Goal: Information Seeking & Learning: Get advice/opinions

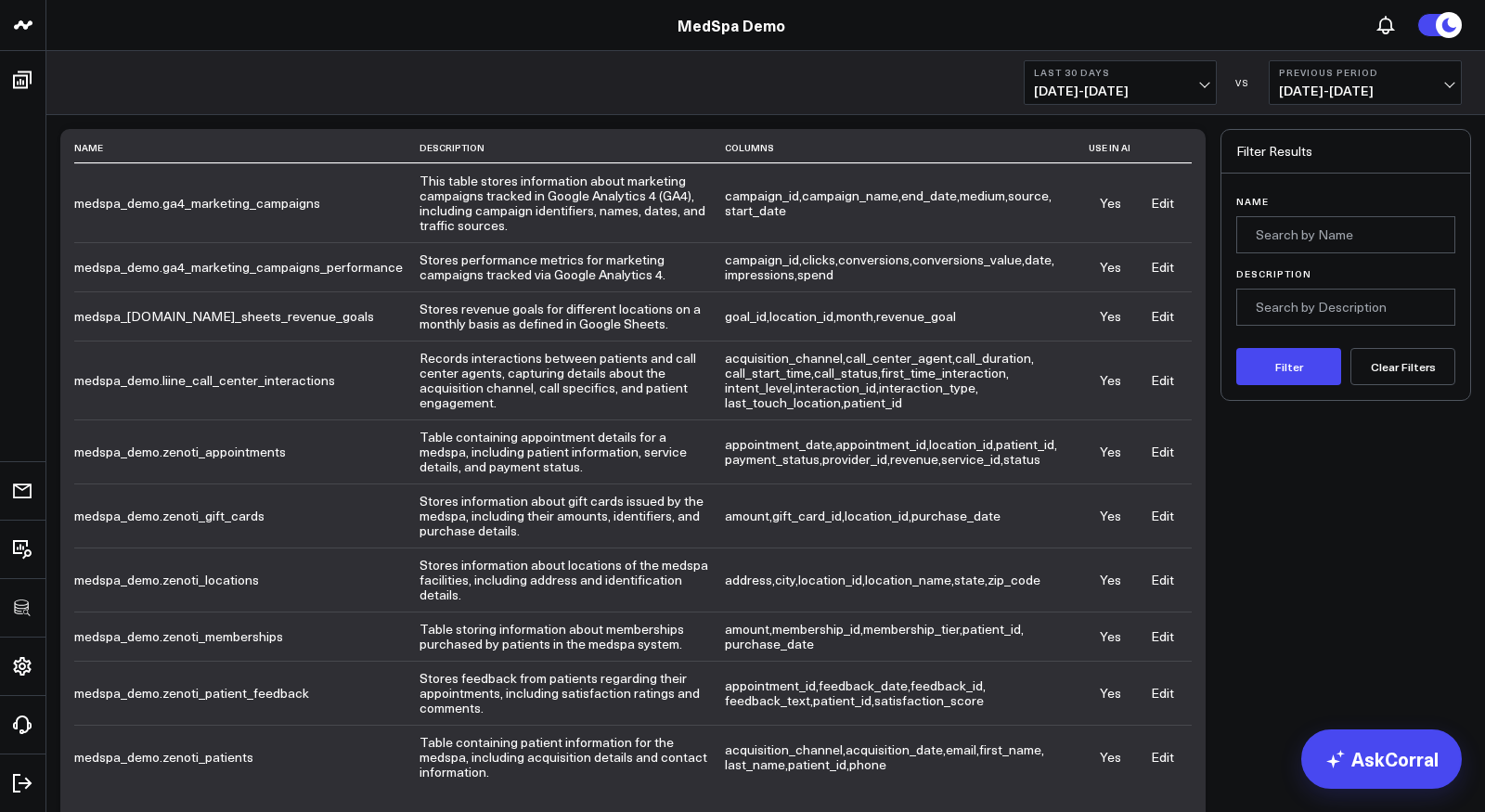
scroll to position [169, 0]
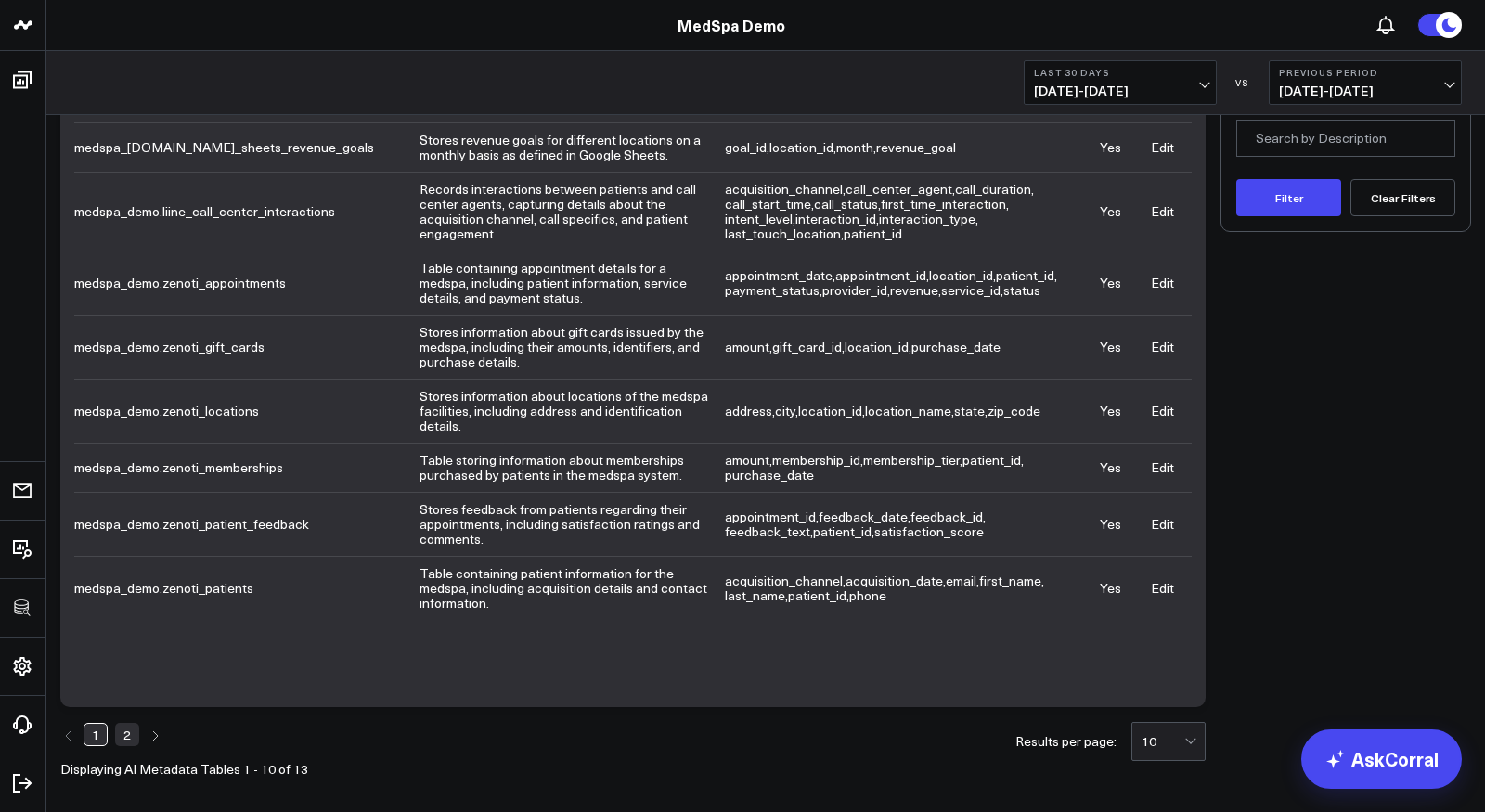
click at [1162, 411] on link "Edit" at bounding box center [1163, 410] width 24 height 18
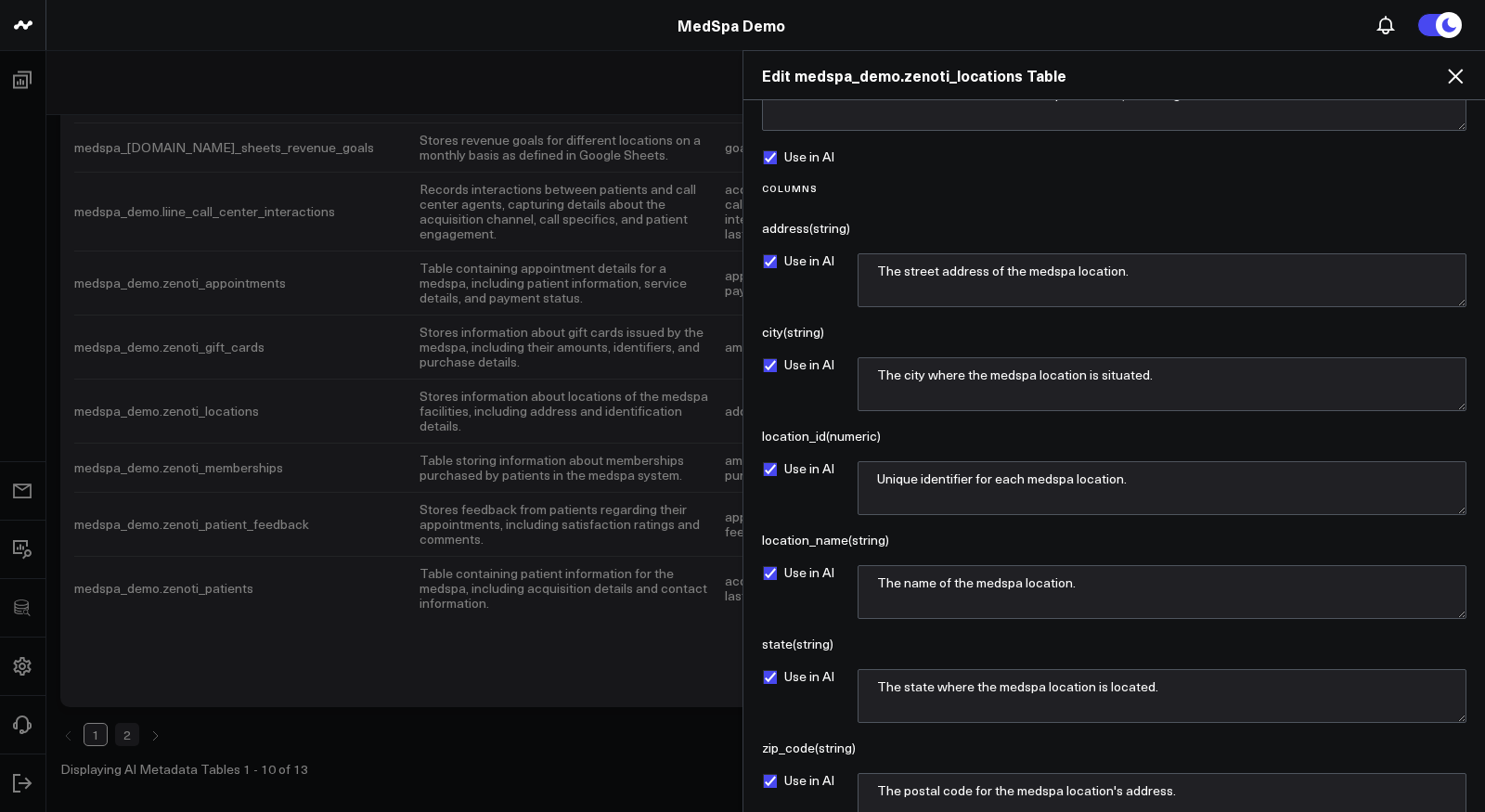
scroll to position [134, 0]
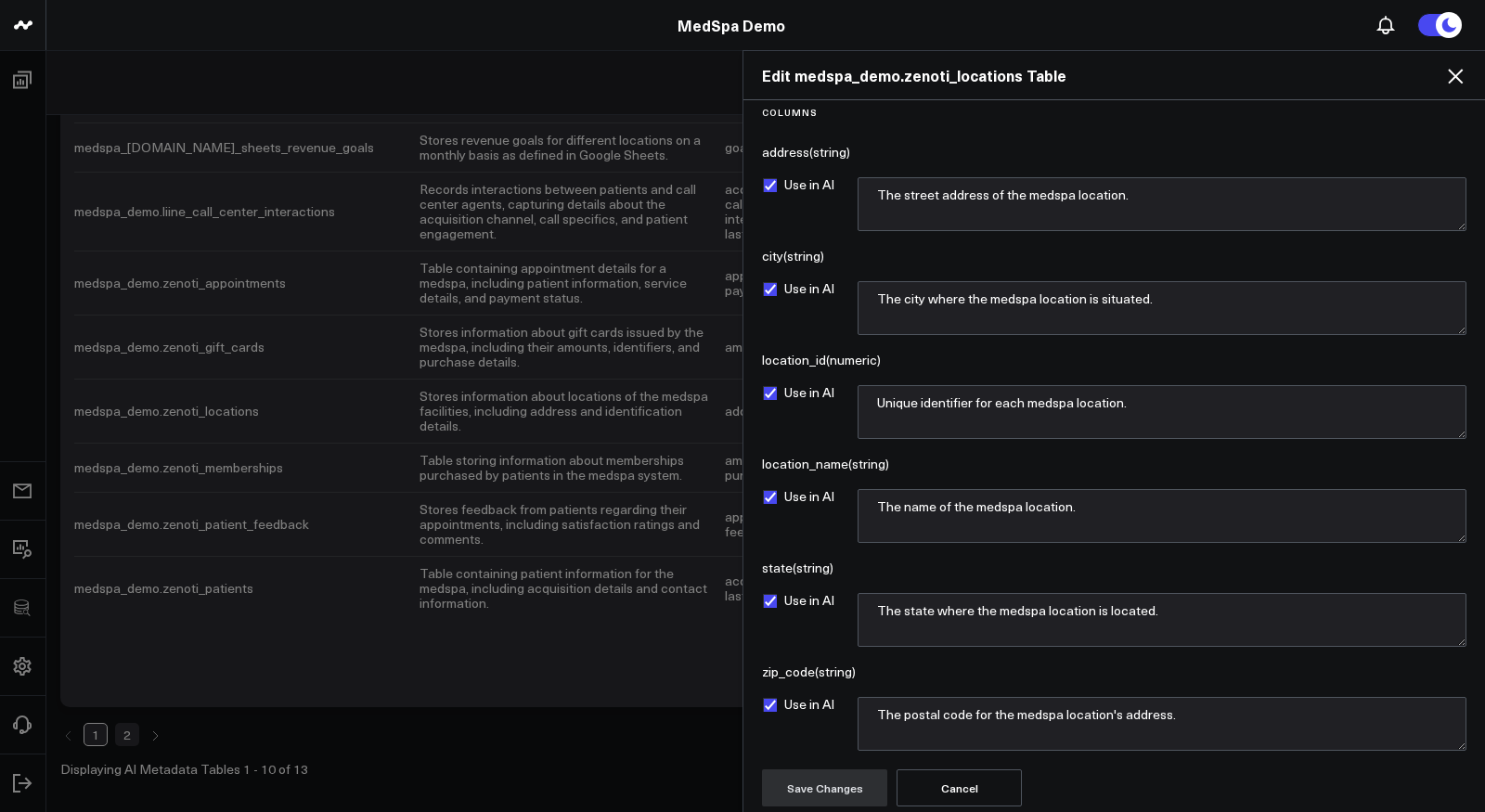
click at [1455, 76] on icon at bounding box center [1455, 76] width 15 height 15
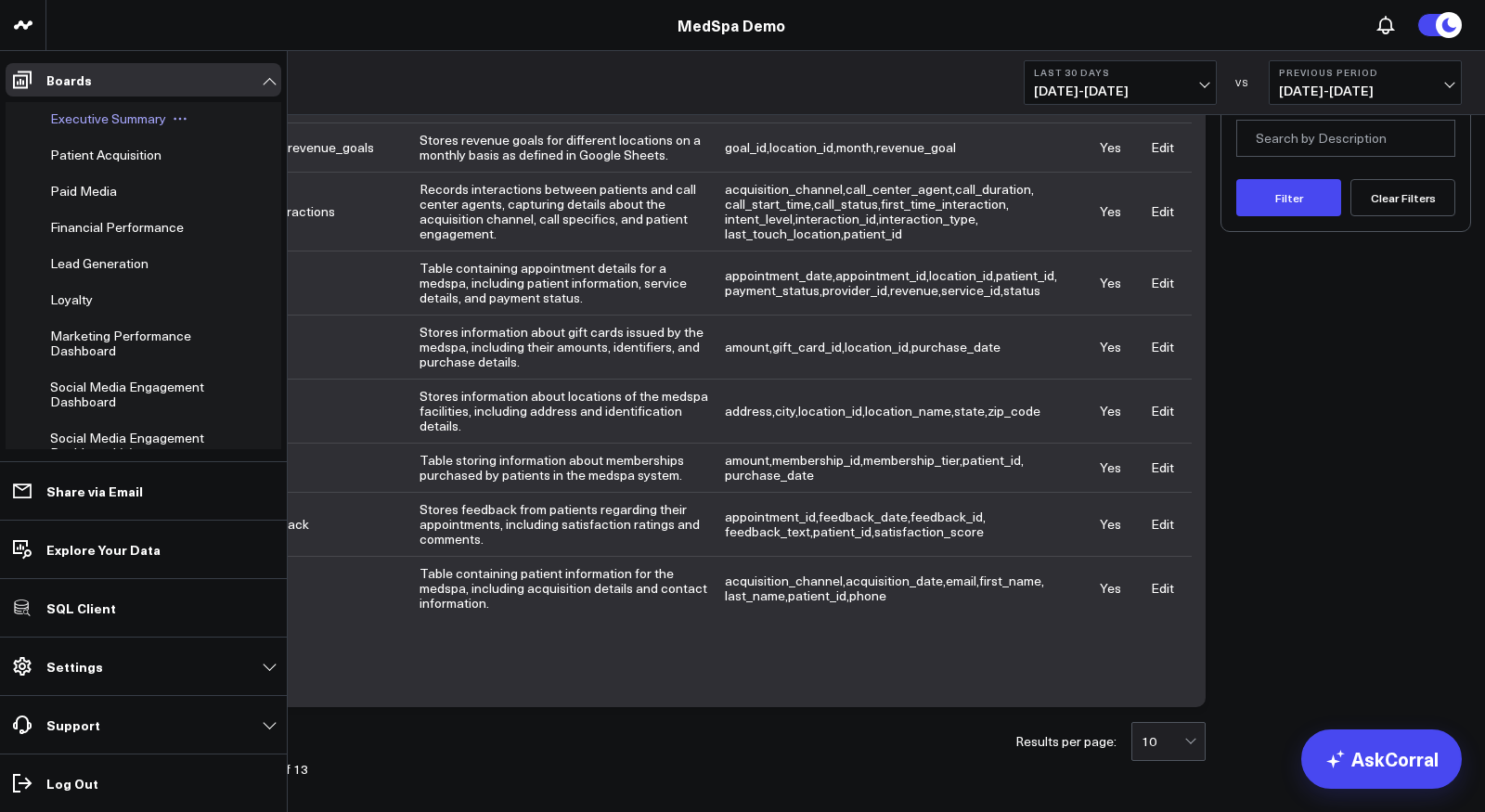
click at [96, 122] on span "Executive Summary" at bounding box center [108, 118] width 116 height 18
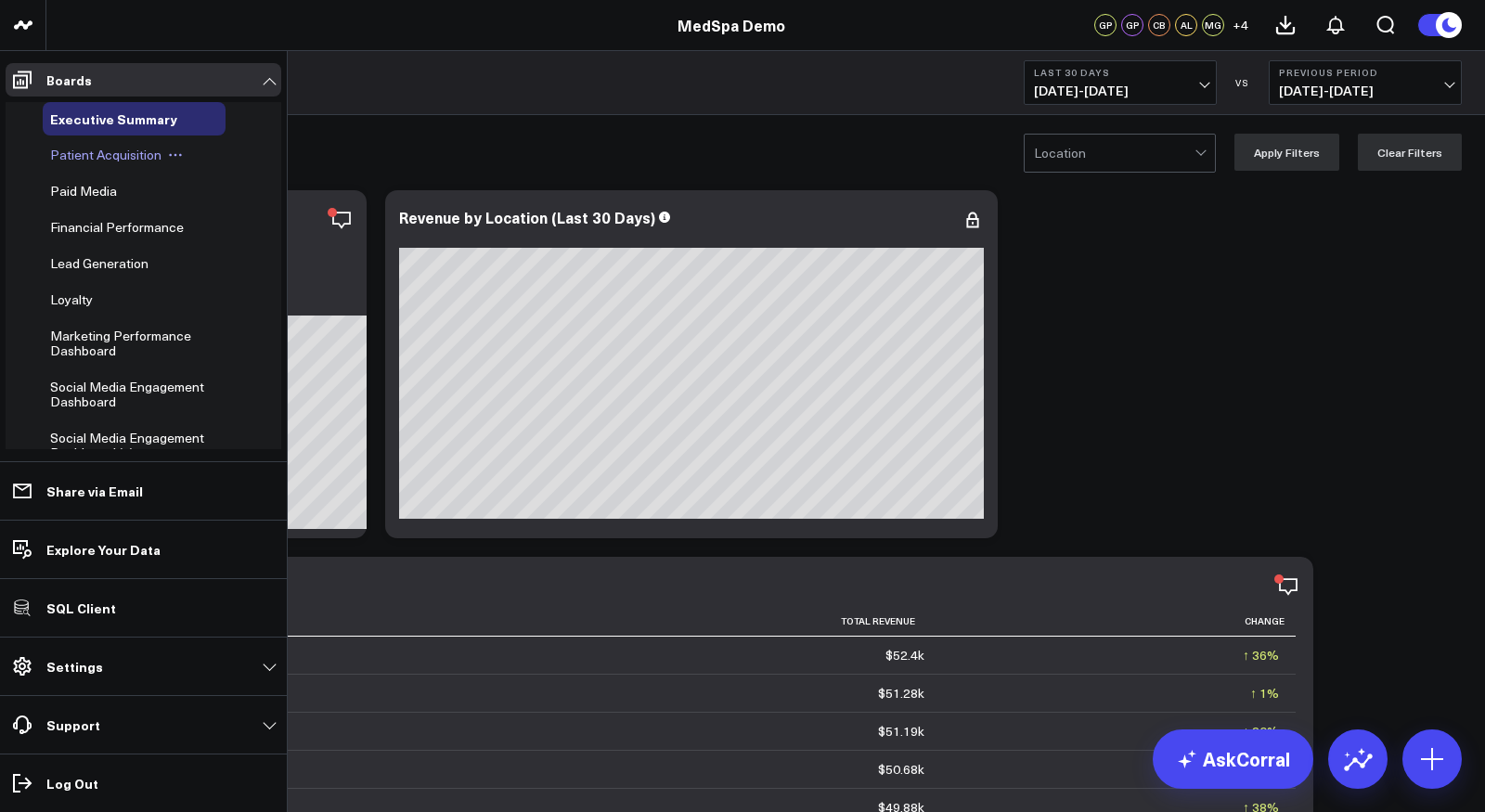
click at [83, 160] on span "Patient Acquisition" at bounding box center [105, 154] width 111 height 18
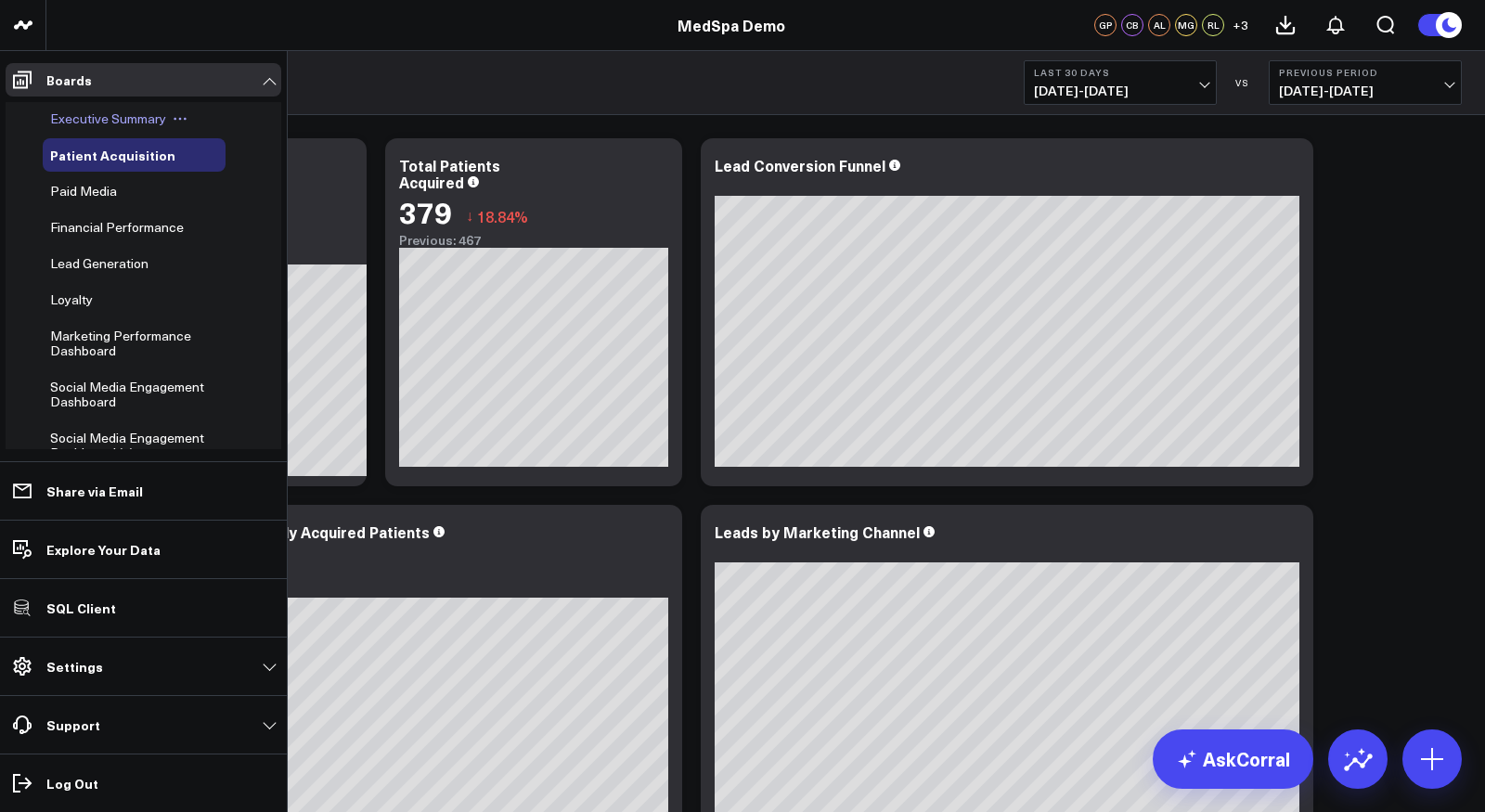
click at [94, 120] on span "Executive Summary" at bounding box center [108, 118] width 116 height 18
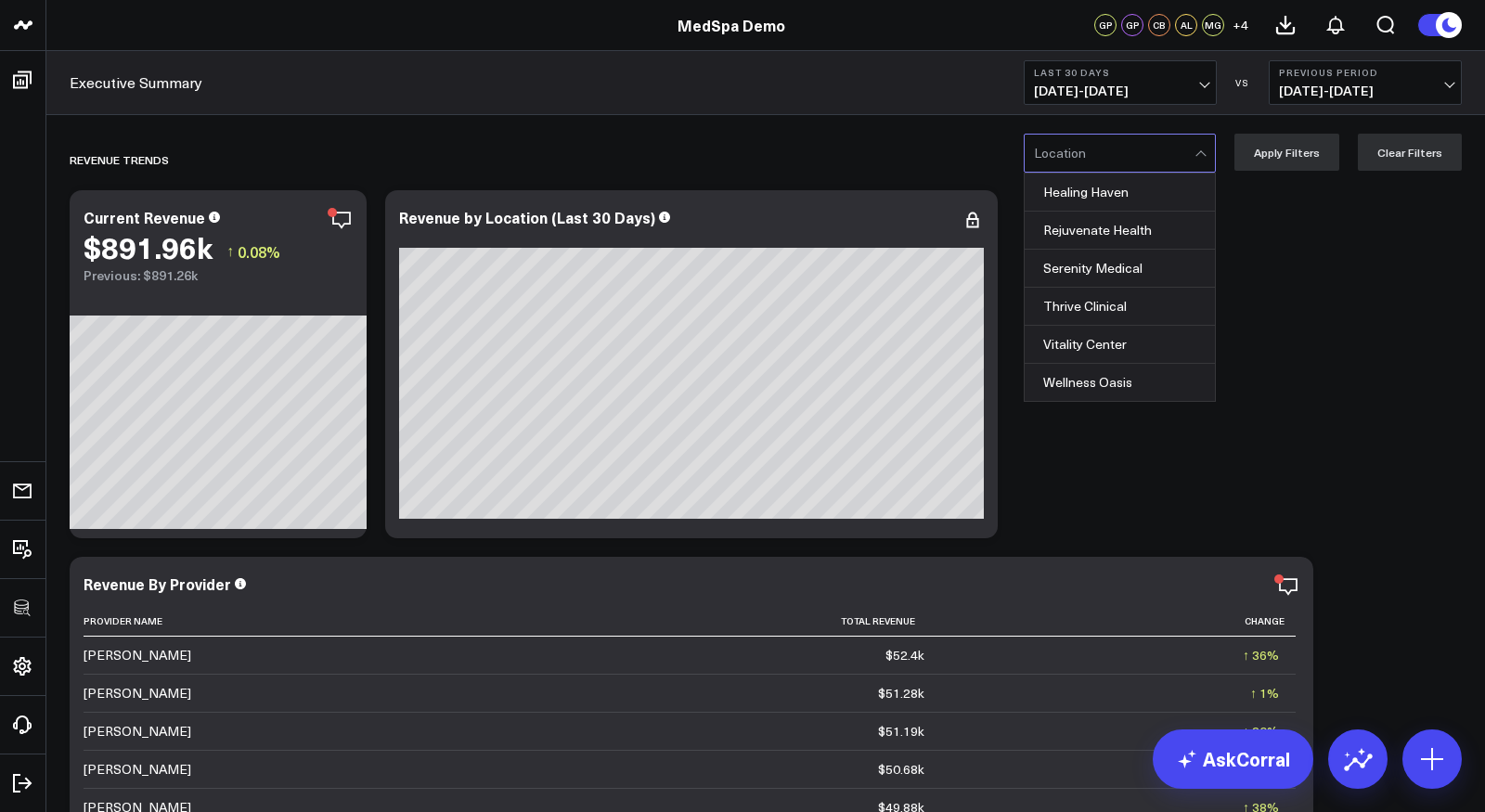
click at [1128, 153] on div at bounding box center [1113, 153] width 160 height 37
click at [1151, 226] on div "Rejuvenate Health" at bounding box center [1120, 230] width 191 height 38
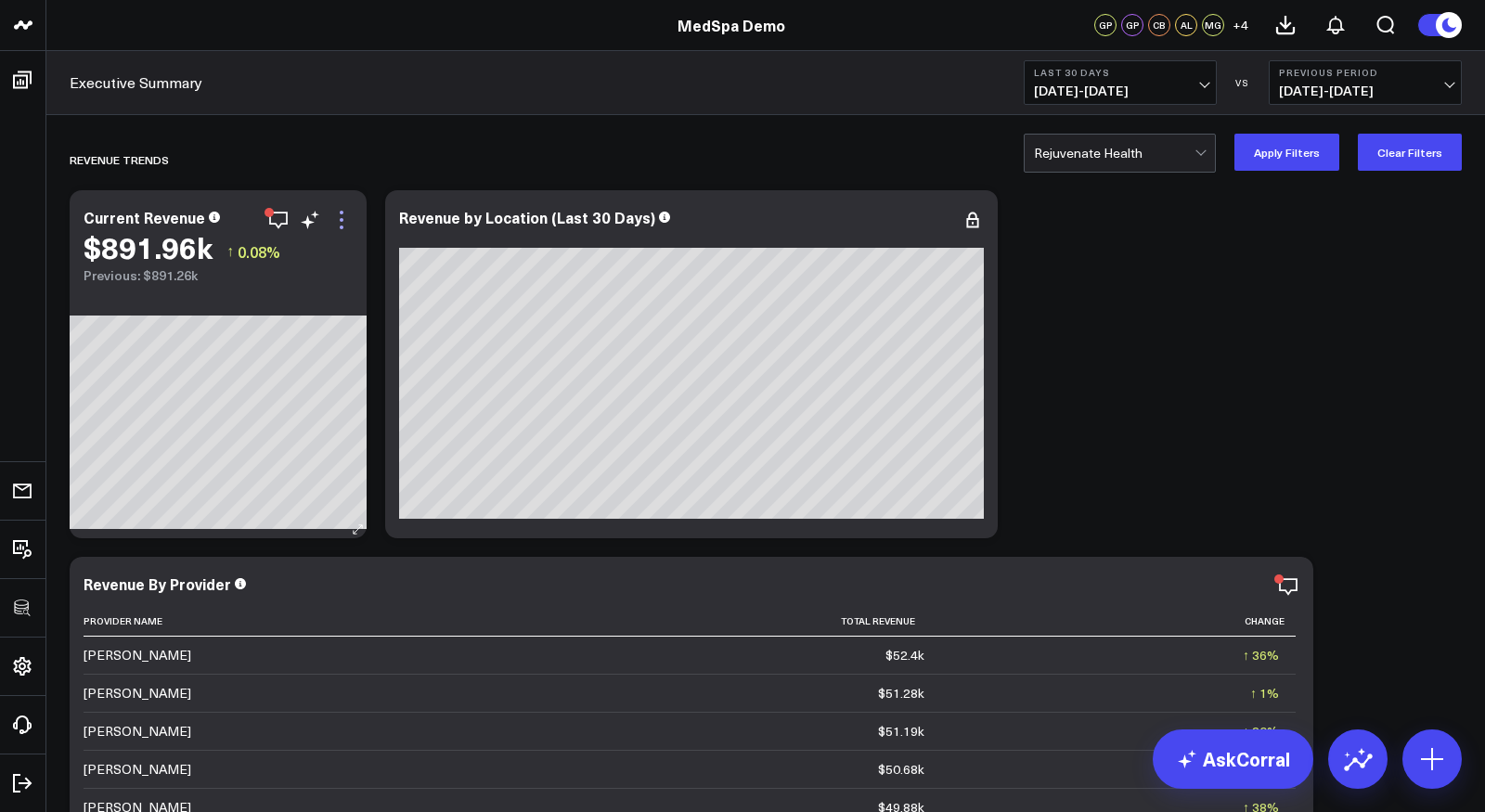
click at [343, 212] on icon at bounding box center [341, 220] width 23 height 23
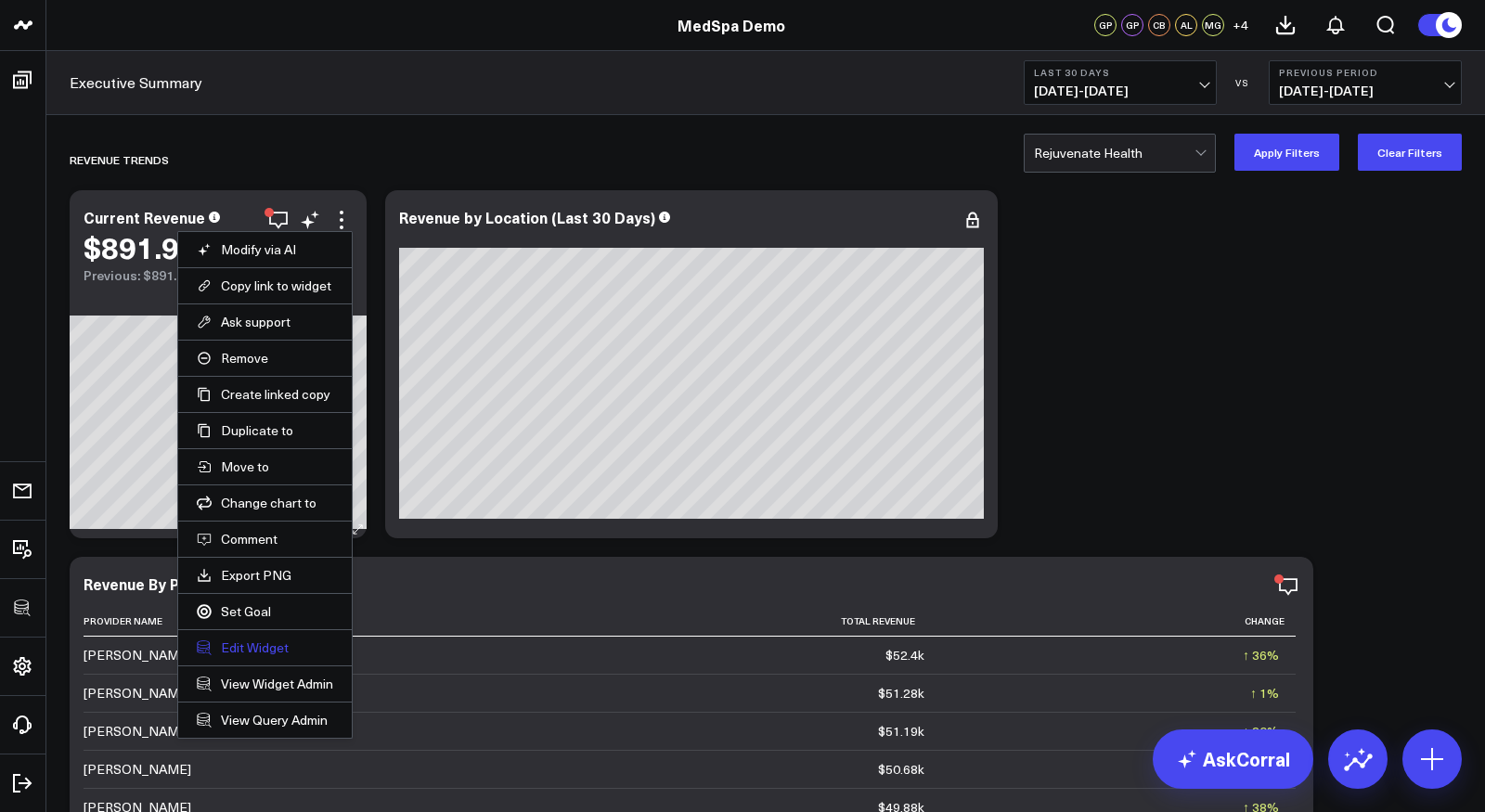
click at [259, 639] on button "Edit Widget" at bounding box center [264, 647] width 137 height 17
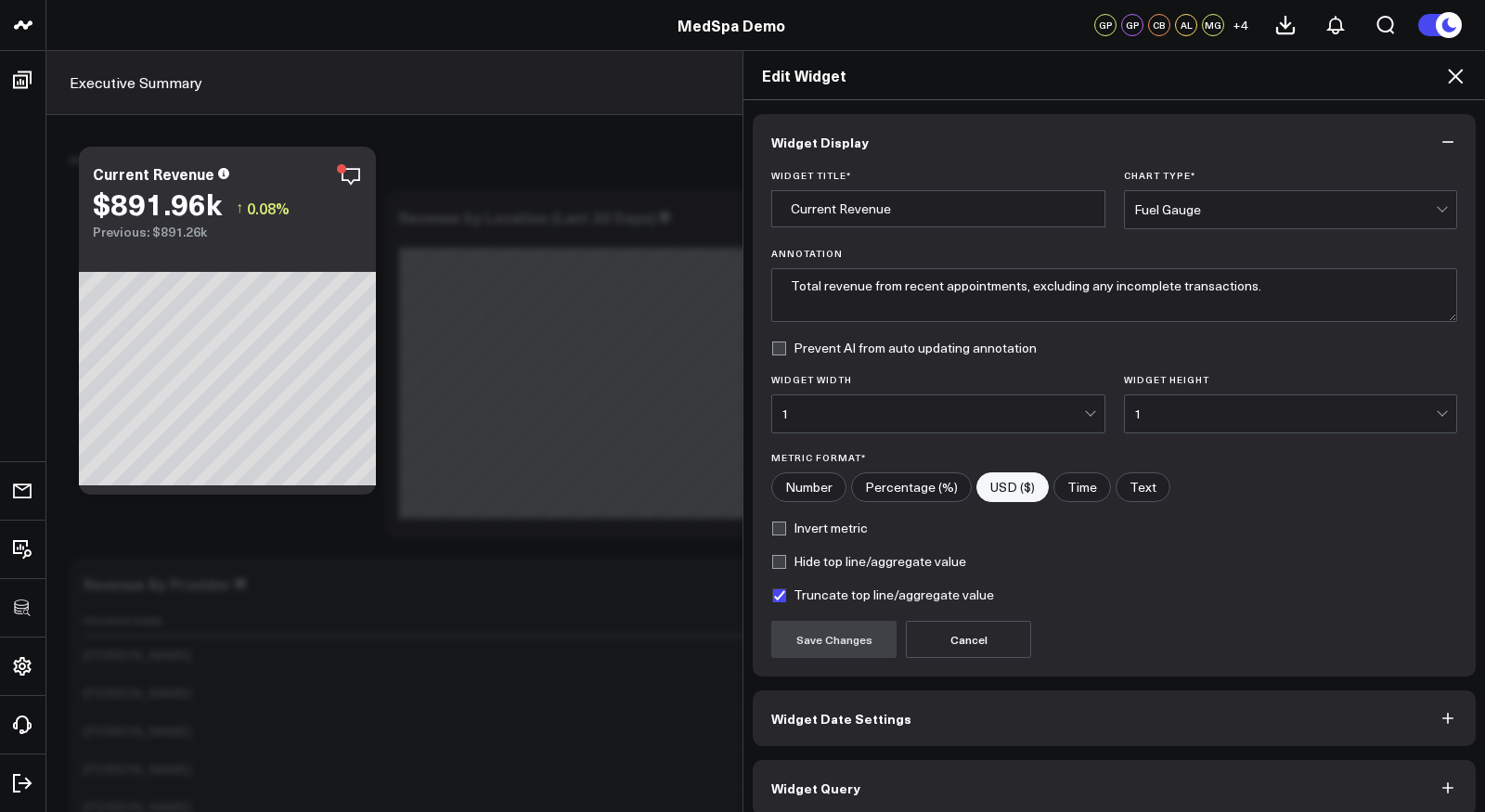
click at [894, 775] on button "Widget Query" at bounding box center [1114, 787] width 723 height 56
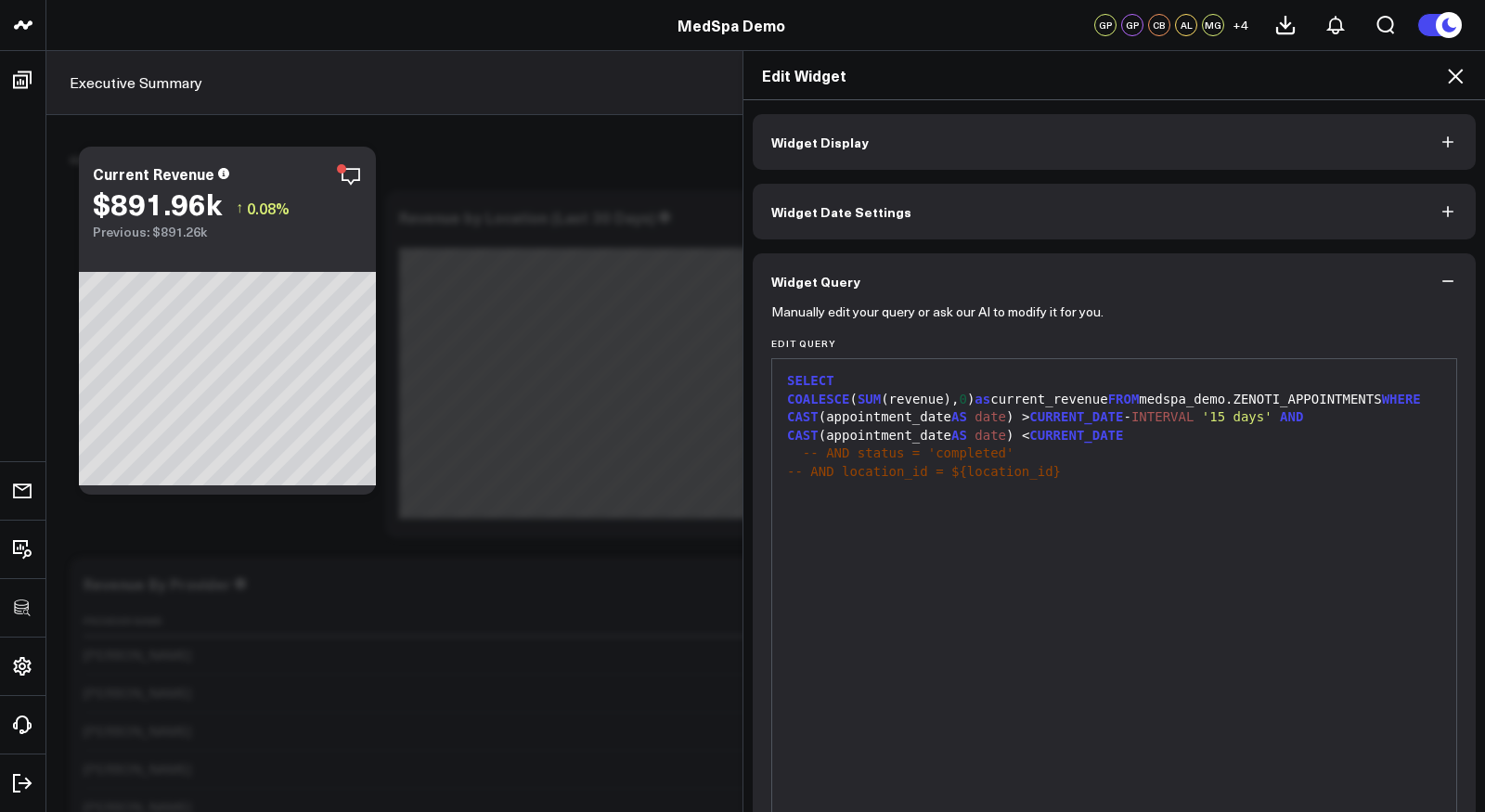
click at [1451, 76] on icon at bounding box center [1455, 76] width 23 height 23
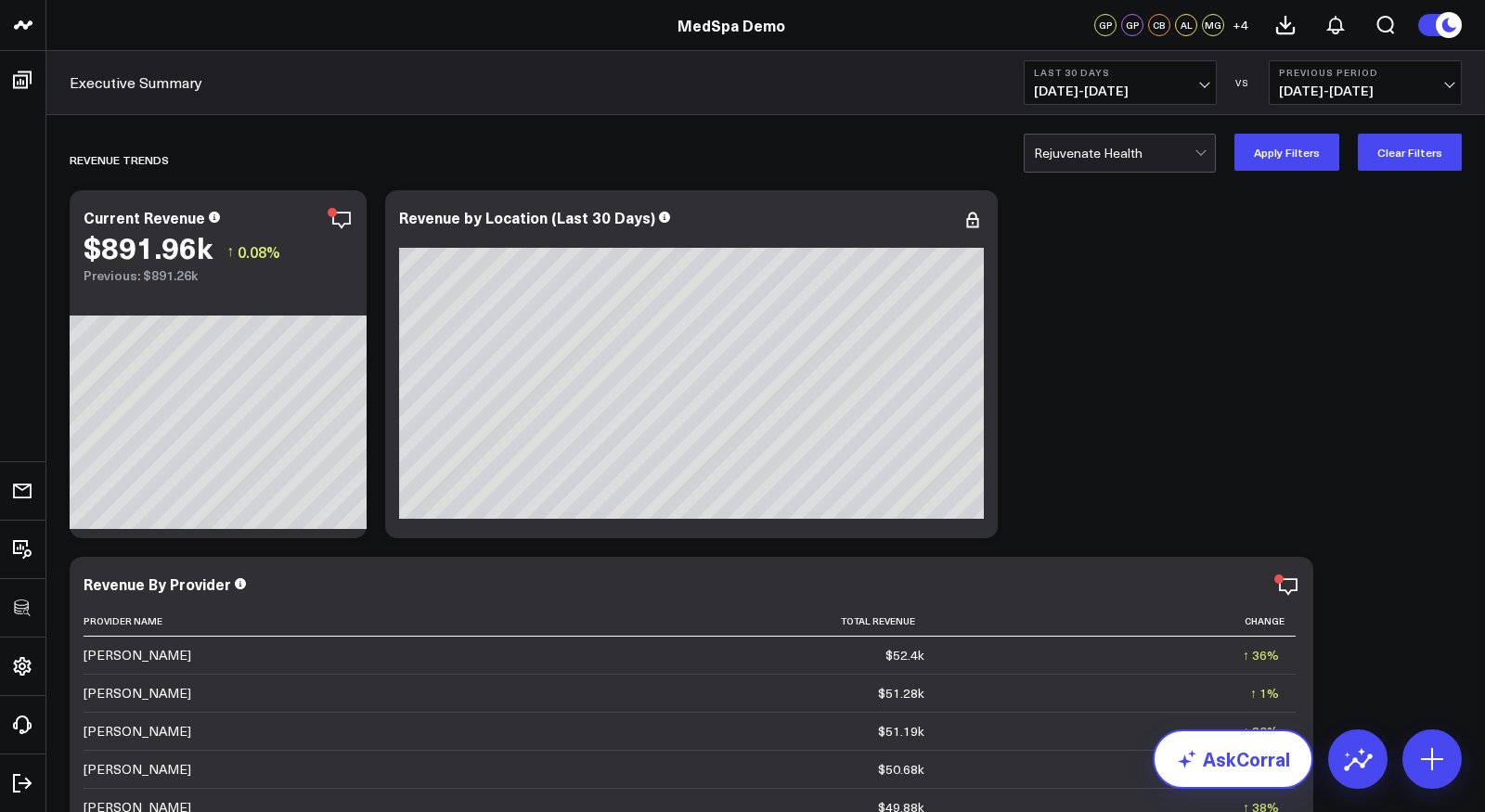
click at [1226, 762] on link "AskCorral" at bounding box center [1232, 759] width 160 height 59
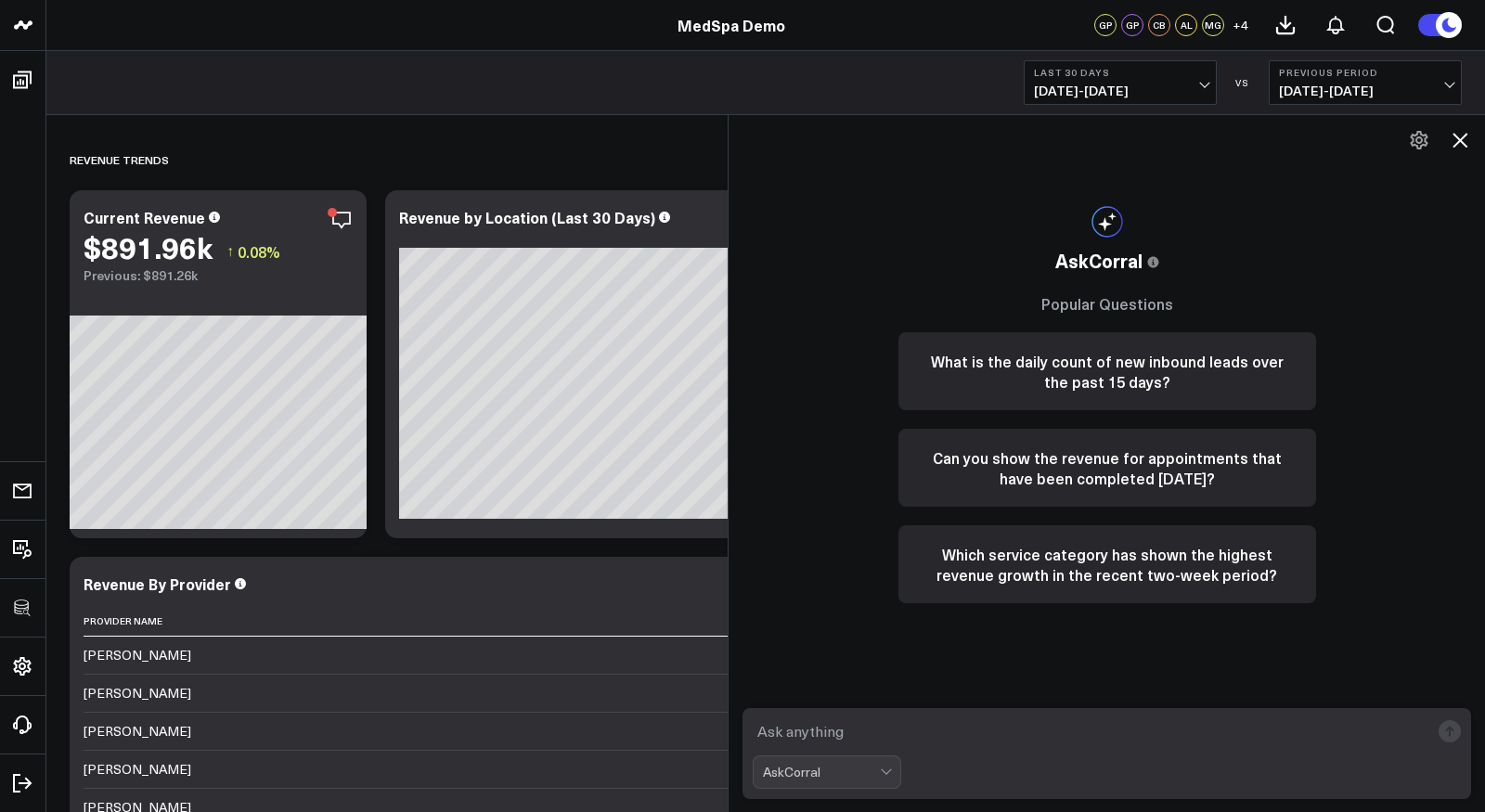
click at [1154, 735] on textarea at bounding box center [1090, 731] width 677 height 33
type textarea "what are my top performing services?"
click at [1039, 734] on textarea "what are my top performing services?" at bounding box center [1090, 731] width 677 height 33
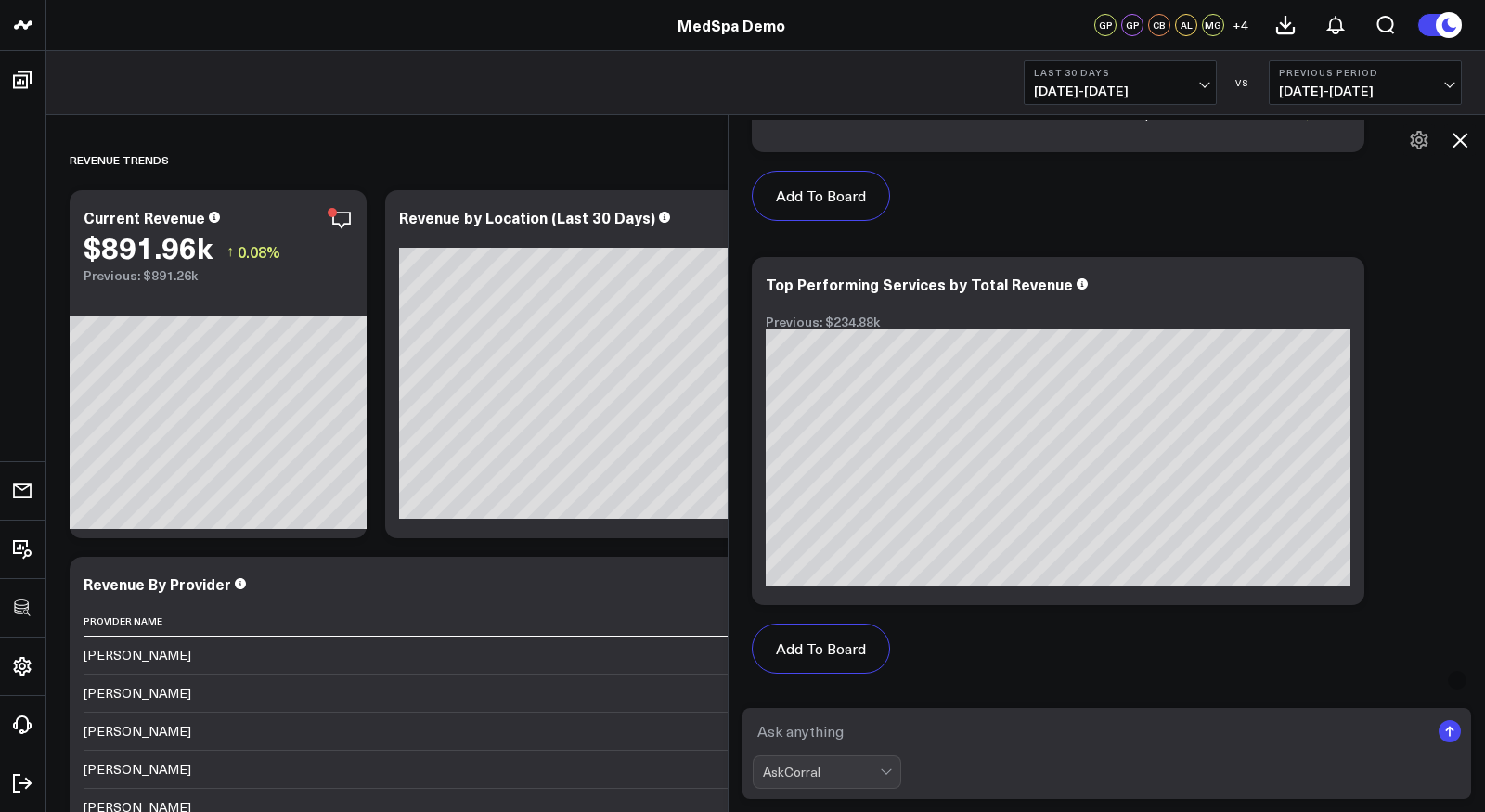
scroll to position [1465, 0]
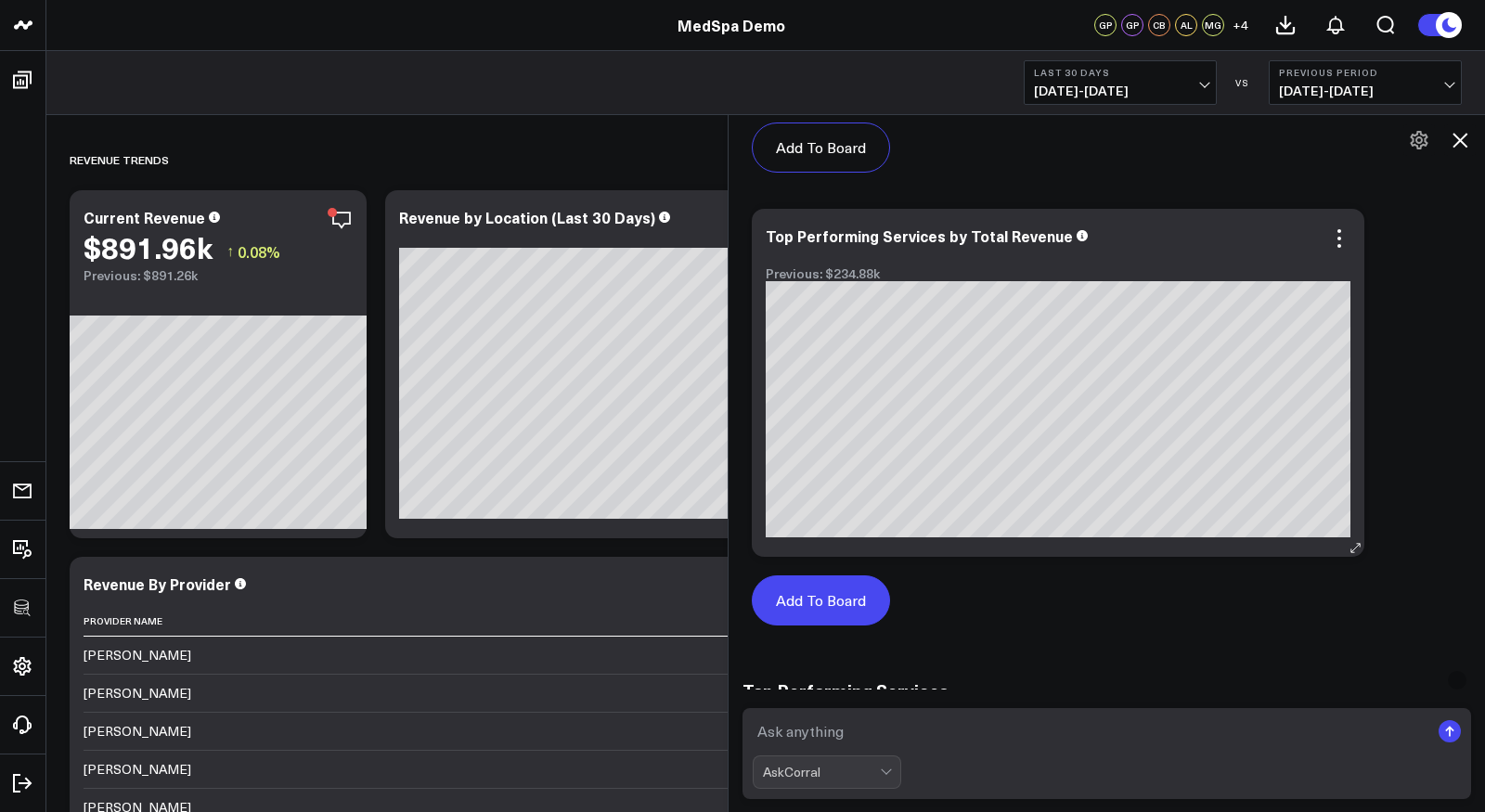
click at [834, 592] on button "Add To Board" at bounding box center [820, 600] width 138 height 50
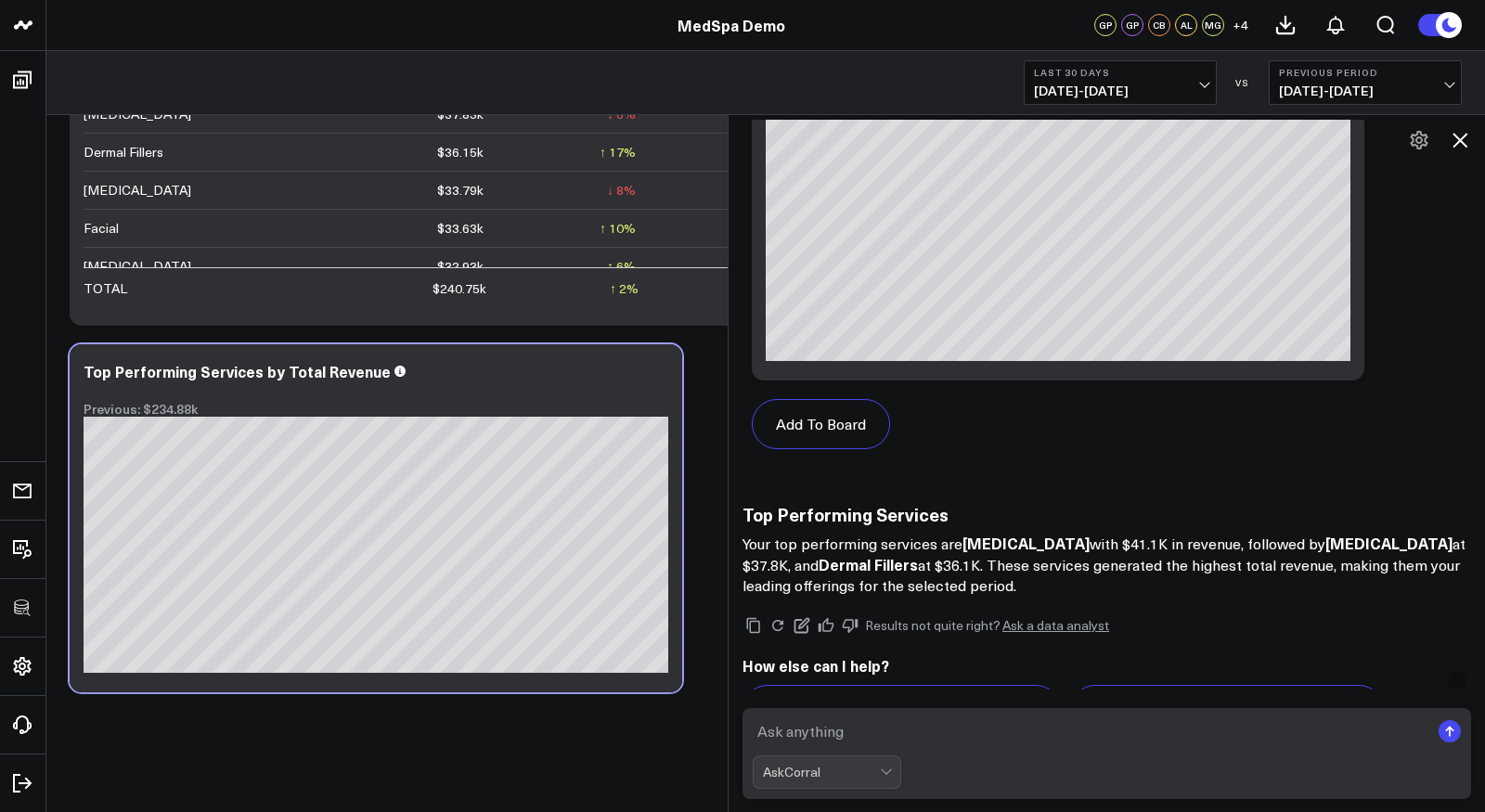
scroll to position [1759, 0]
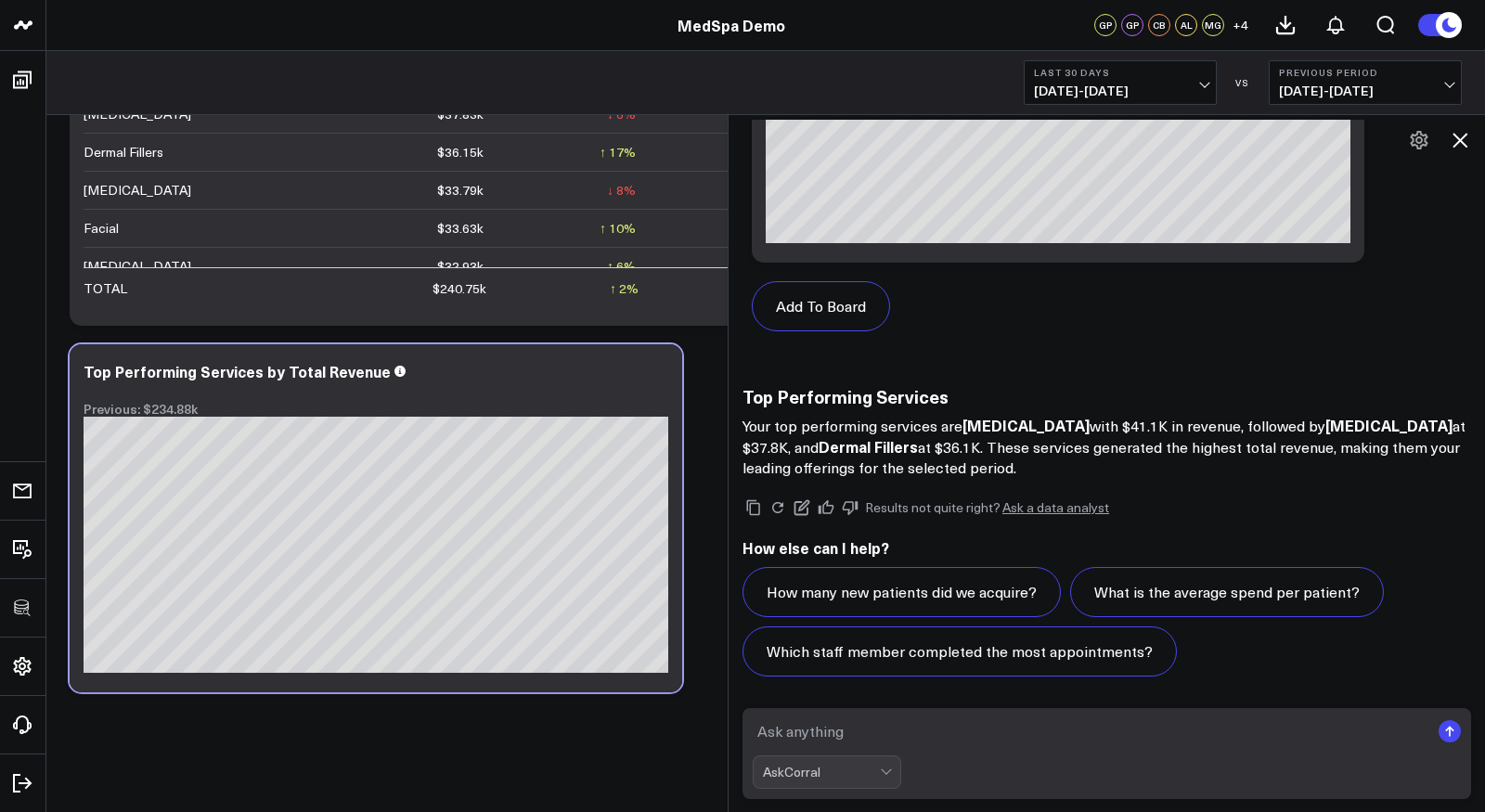
click at [1460, 143] on icon at bounding box center [1459, 139] width 23 height 23
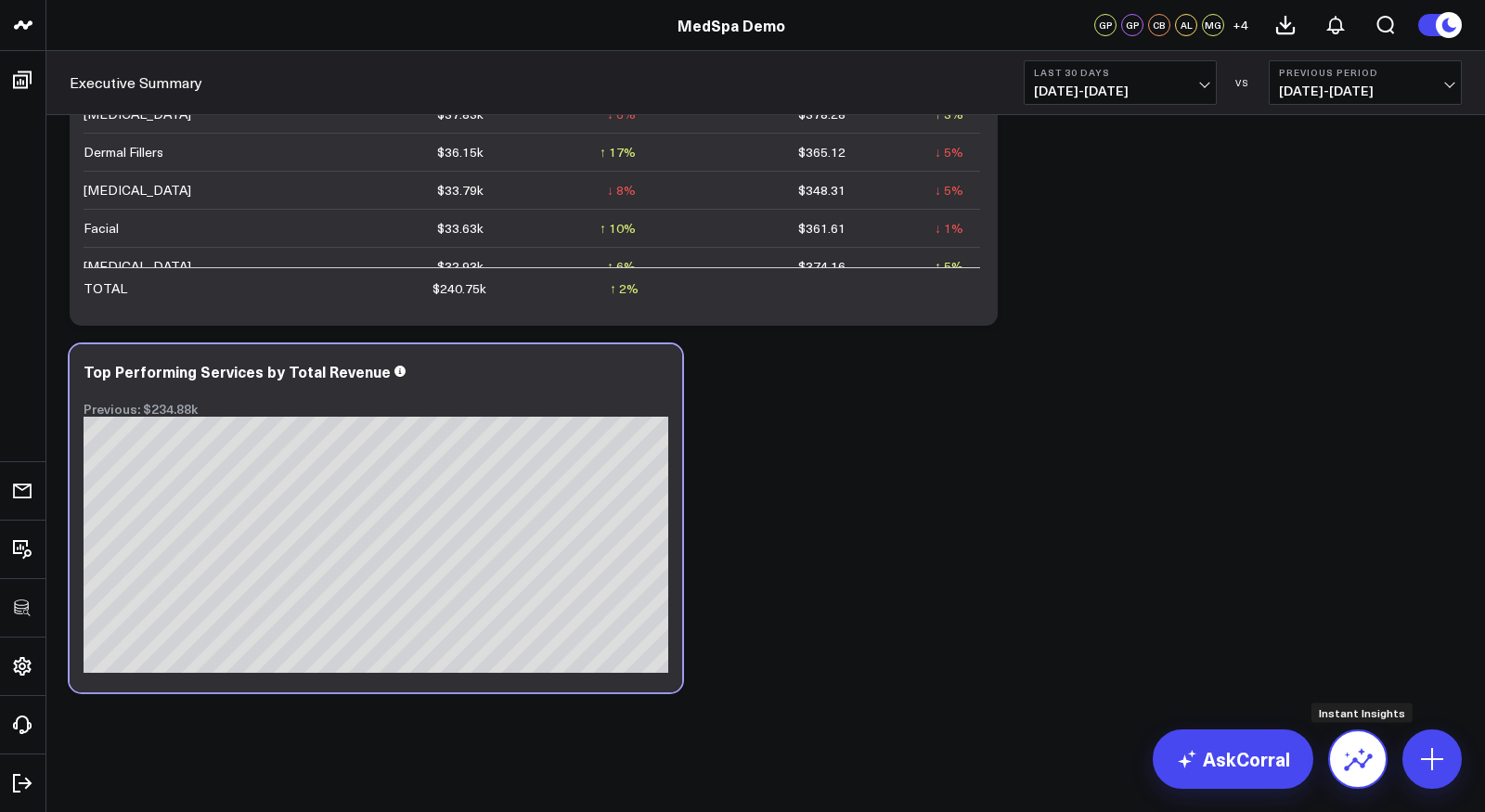
click at [1364, 757] on icon at bounding box center [1357, 759] width 29 height 29
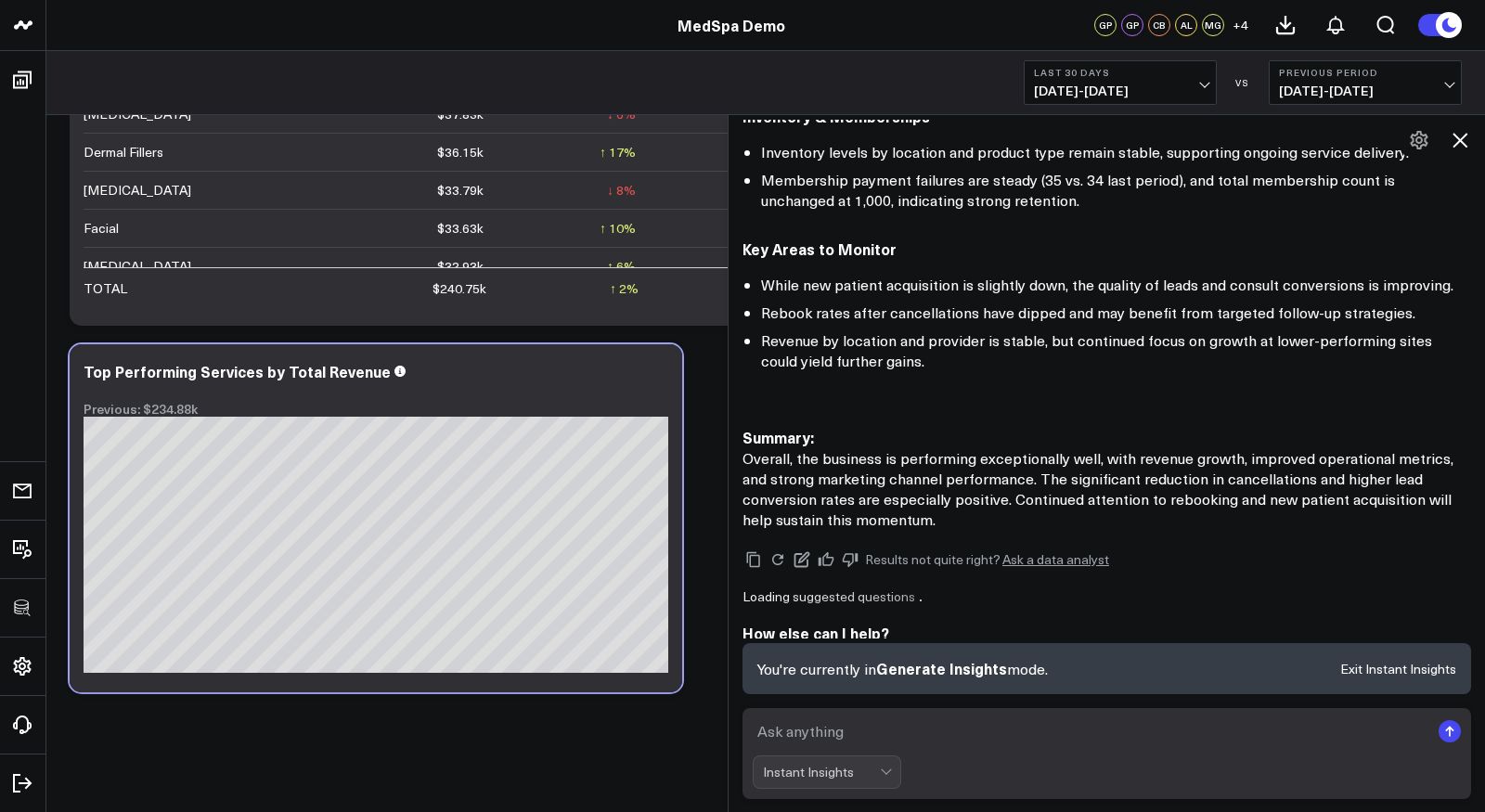
scroll to position [1313, 0]
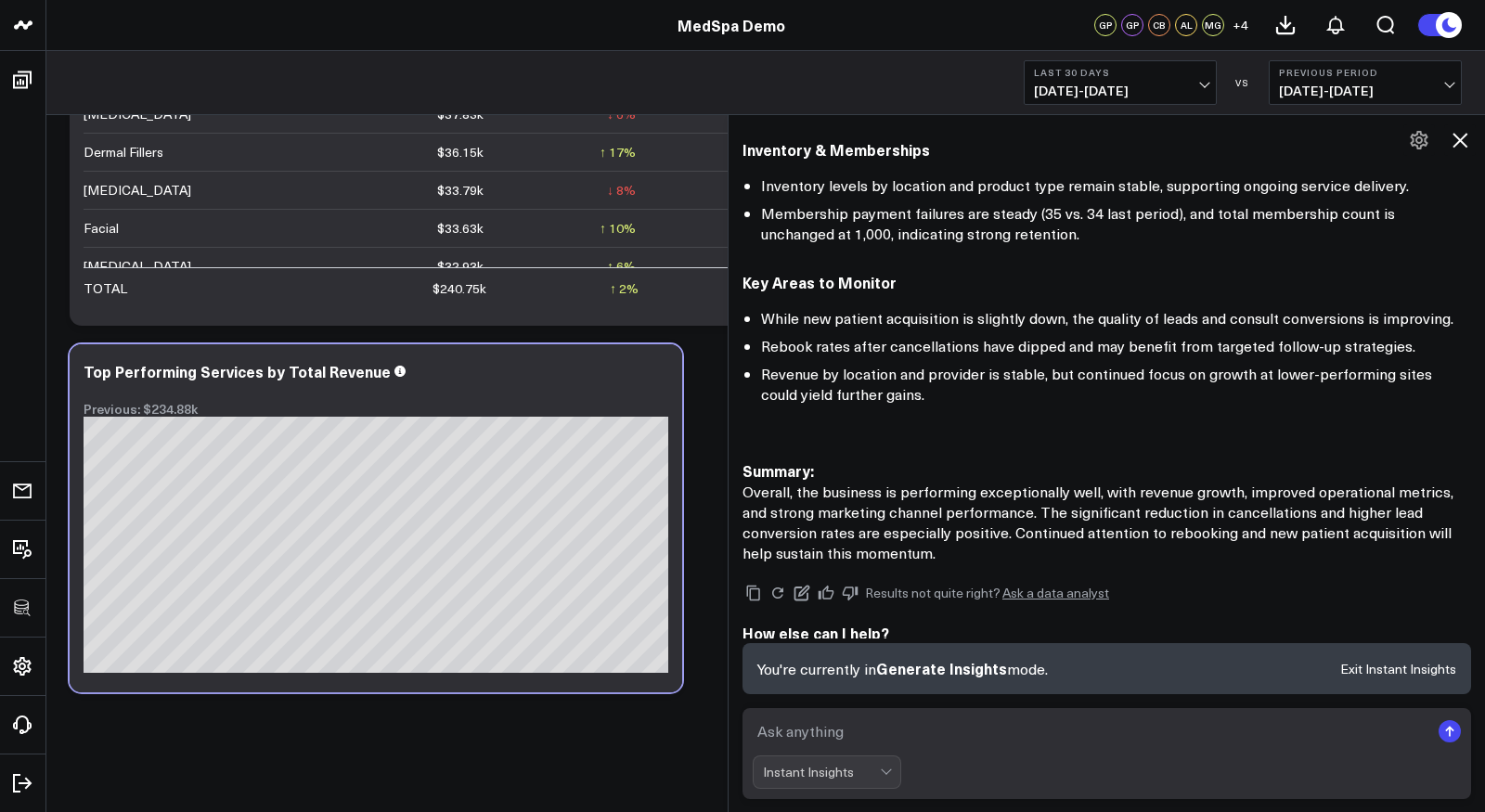
click at [1457, 141] on icon at bounding box center [1459, 139] width 15 height 15
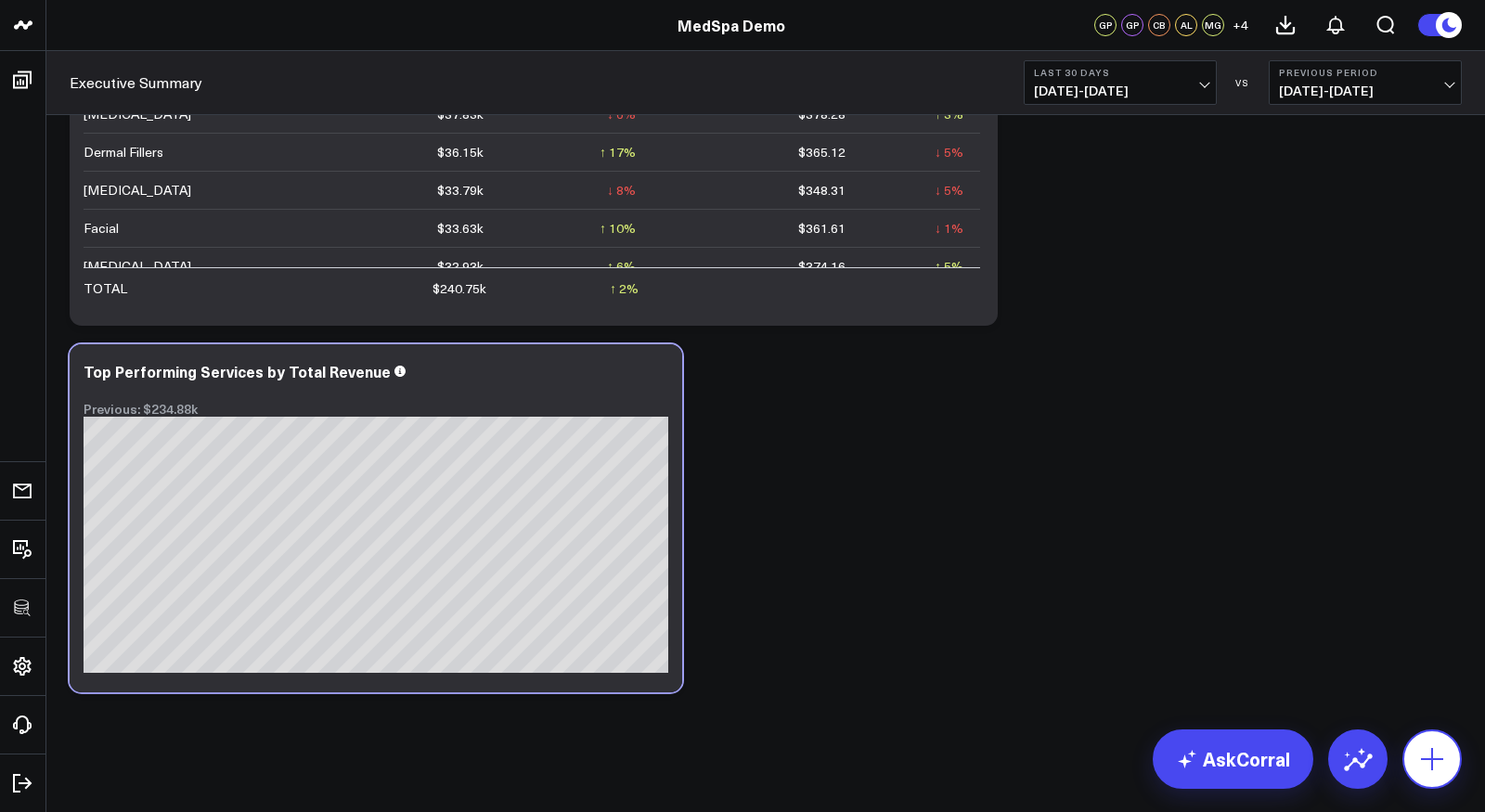
click at [1437, 758] on icon at bounding box center [1432, 759] width 29 height 29
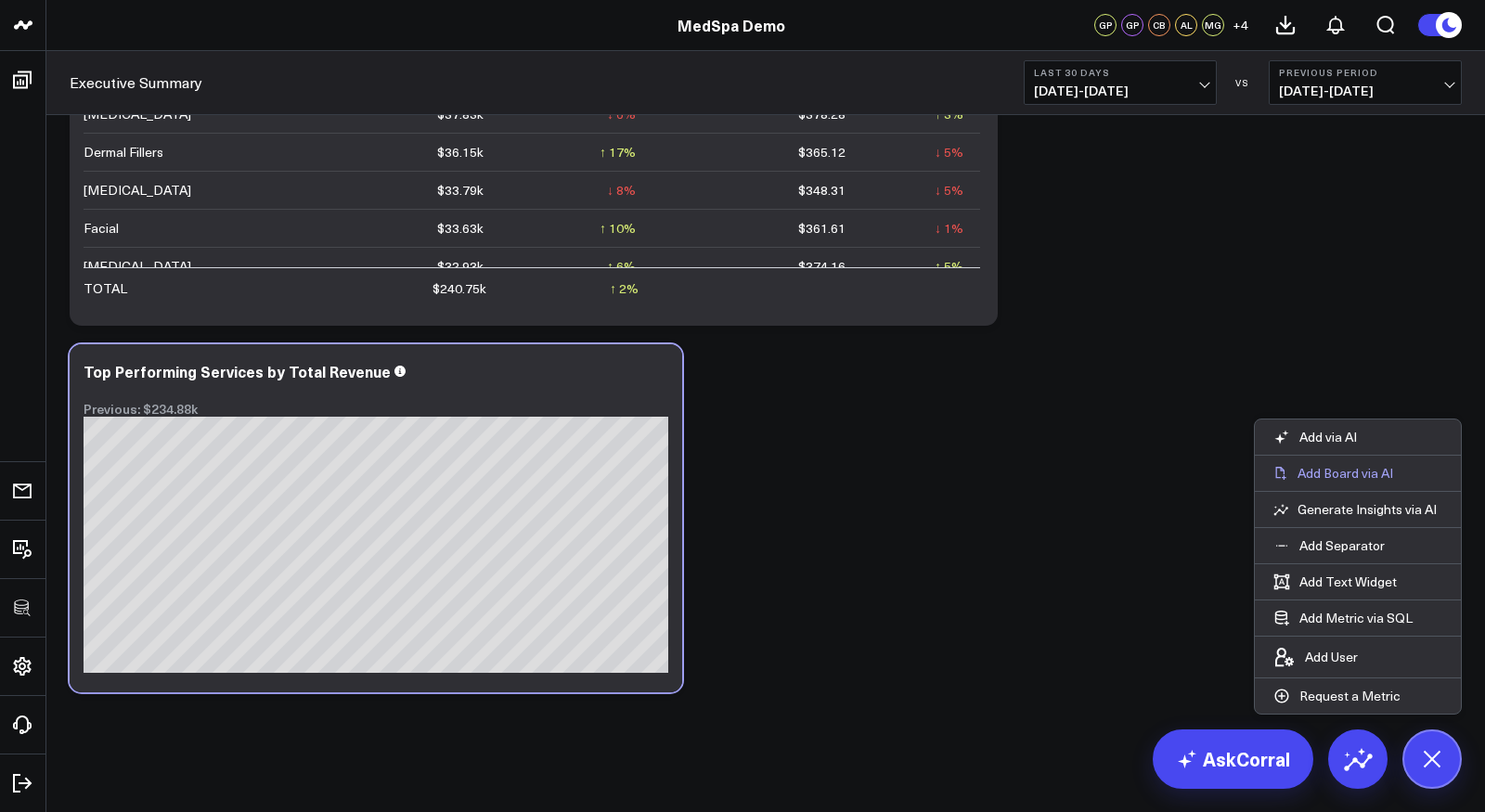
click at [1343, 480] on p "Add Board via AI" at bounding box center [1345, 472] width 95 height 17
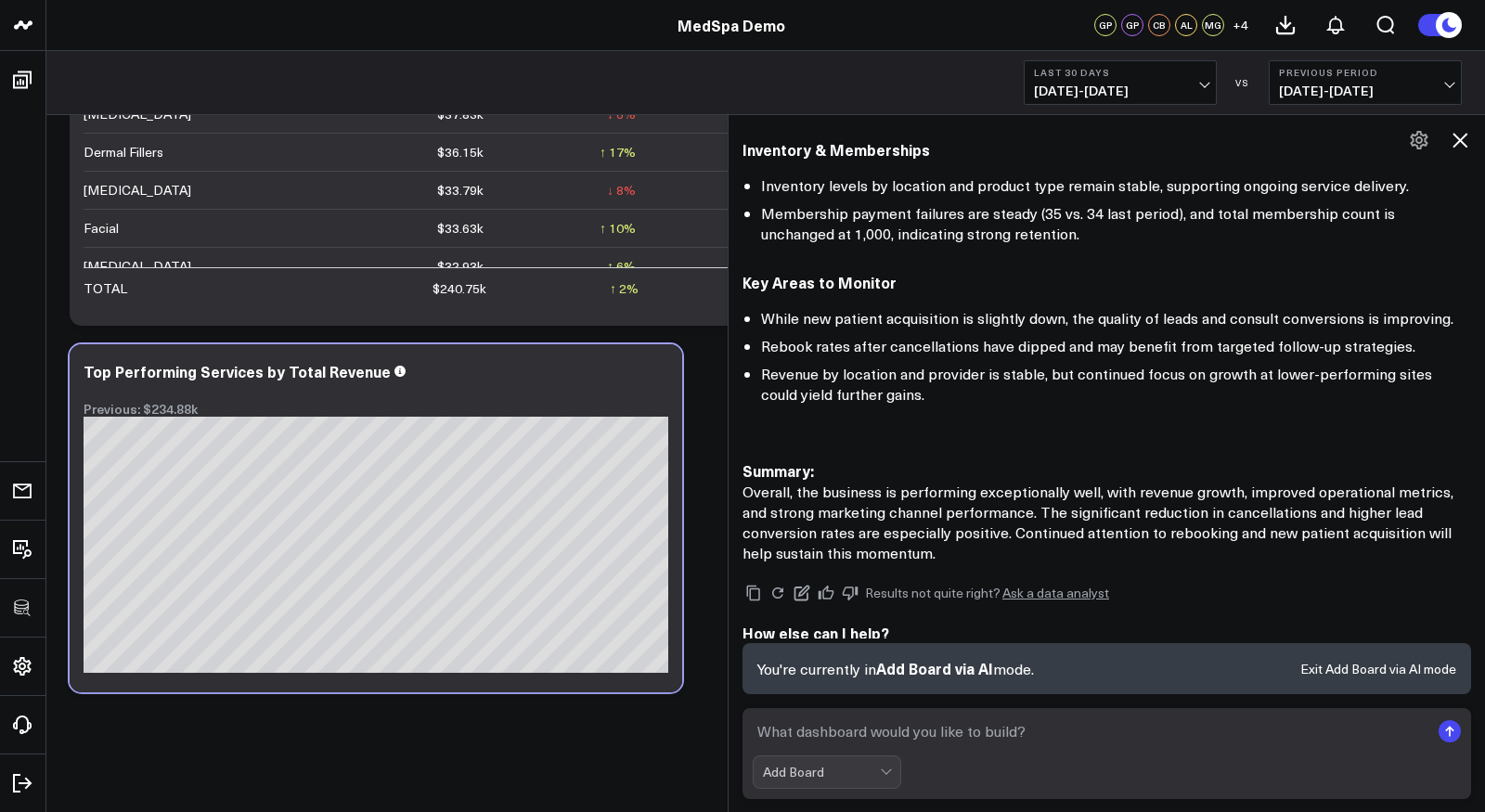
click at [947, 734] on textarea at bounding box center [1090, 731] width 677 height 33
click at [876, 783] on div "Add Board" at bounding box center [821, 772] width 117 height 31
click at [1458, 139] on icon at bounding box center [1459, 139] width 15 height 15
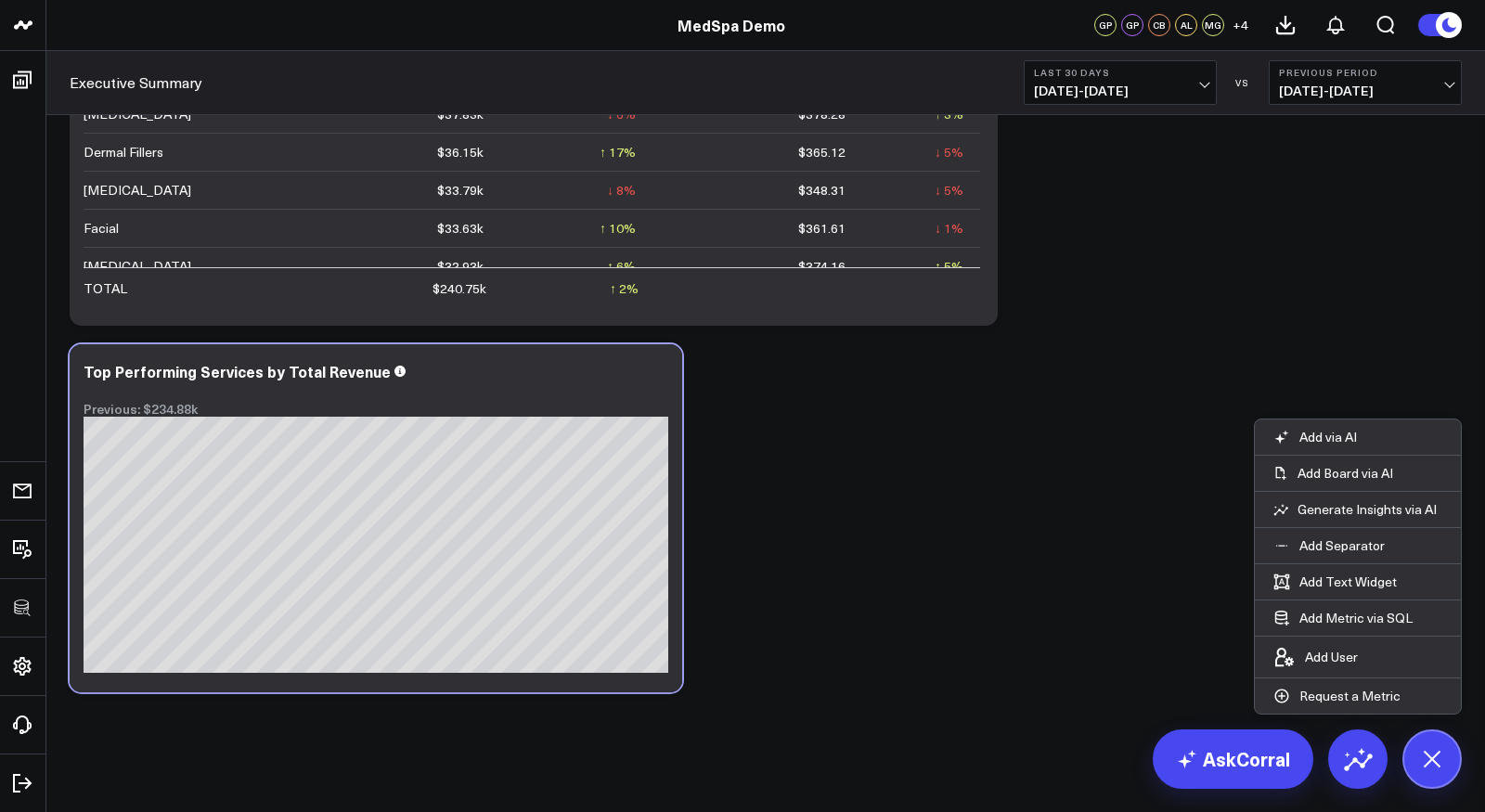
scroll to position [1263, 0]
